Goal: Check status: Check status

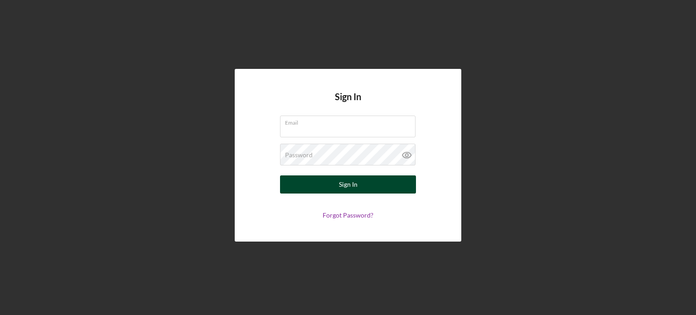
type input "[EMAIL_ADDRESS][DOMAIN_NAME]"
click at [346, 182] on div "Sign In" at bounding box center [348, 184] width 19 height 18
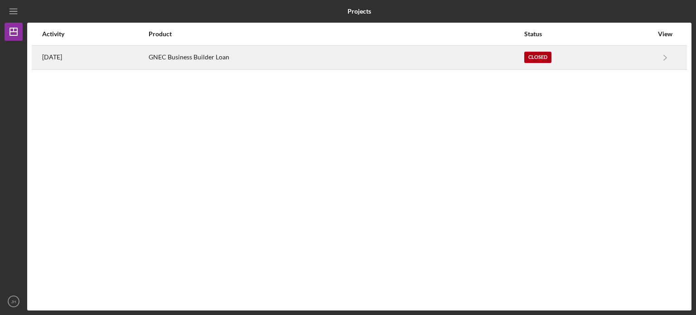
click at [232, 59] on div "GNEC Business Builder Loan" at bounding box center [336, 57] width 375 height 23
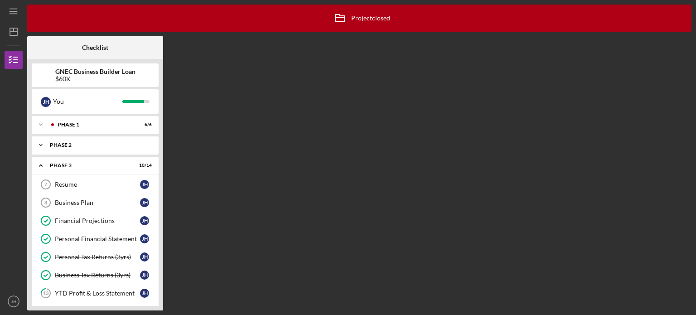
click at [72, 143] on div "Phase 2" at bounding box center [98, 144] width 97 height 5
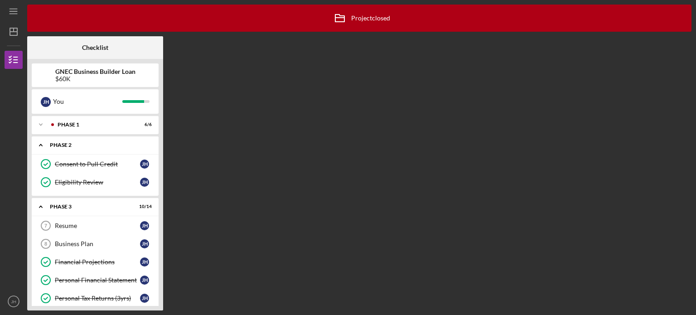
click at [76, 145] on div "Phase 2" at bounding box center [98, 144] width 97 height 5
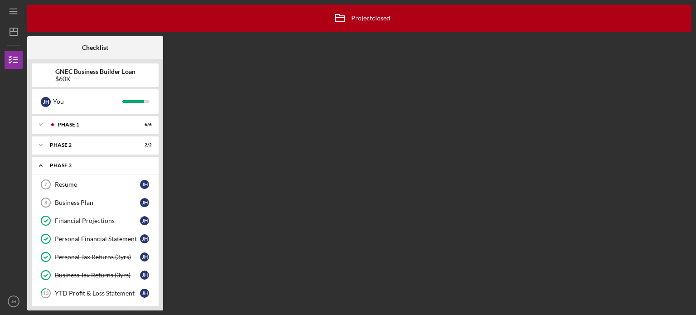
click at [65, 169] on div "Icon/Expander Phase 3 10 / 14" at bounding box center [95, 165] width 127 height 19
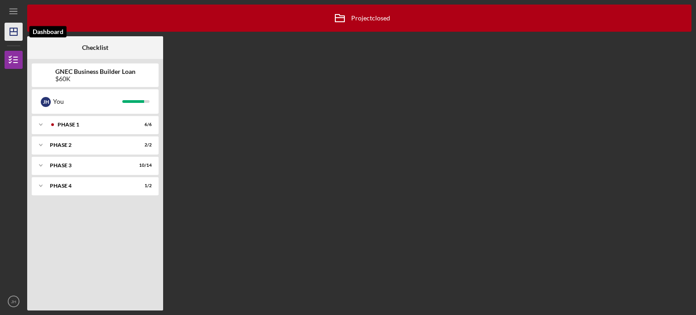
click at [9, 31] on icon "Icon/Dashboard" at bounding box center [13, 31] width 23 height 23
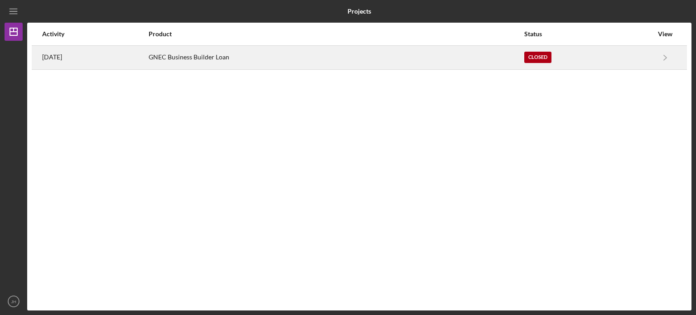
click at [650, 60] on div "Closed" at bounding box center [588, 57] width 129 height 23
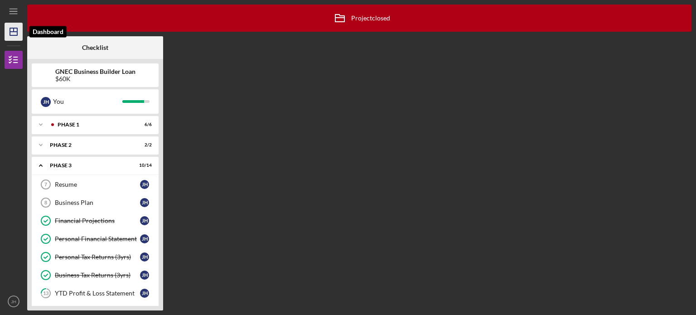
click at [10, 30] on icon "Icon/Dashboard" at bounding box center [13, 31] width 23 height 23
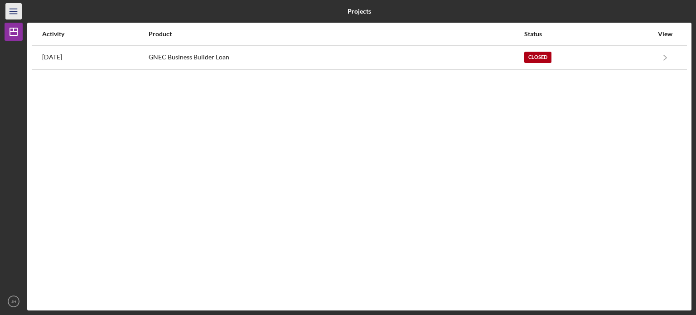
click at [11, 5] on icon "Icon/Menu" at bounding box center [14, 11] width 20 height 20
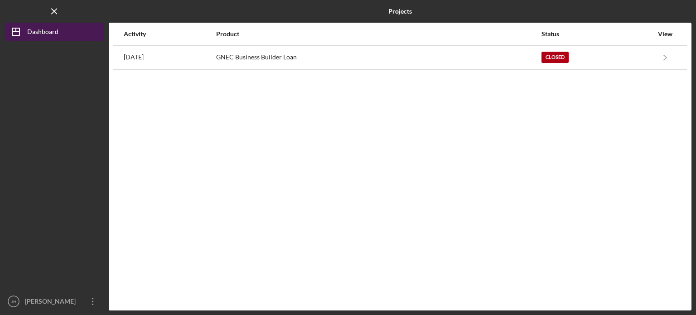
click at [27, 33] on div "Dashboard" at bounding box center [42, 33] width 31 height 20
click at [37, 37] on div "Dashboard" at bounding box center [42, 33] width 31 height 20
click at [39, 31] on div "Dashboard" at bounding box center [42, 33] width 31 height 20
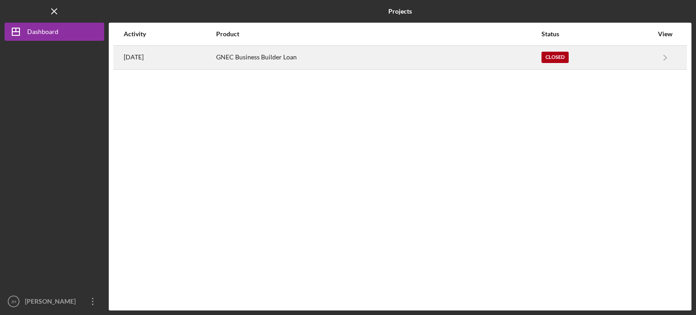
click at [276, 58] on div "GNEC Business Builder Loan" at bounding box center [378, 57] width 325 height 23
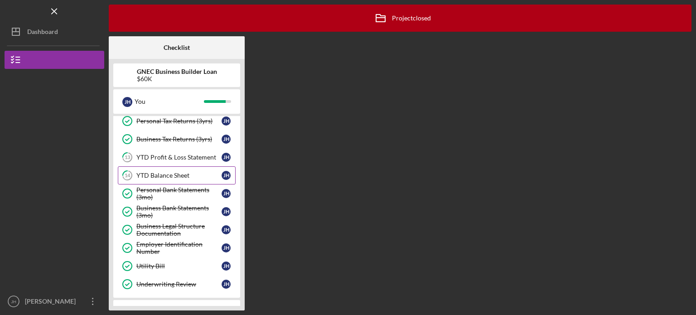
scroll to position [150, 0]
